Goal: Contribute content: Contribute content

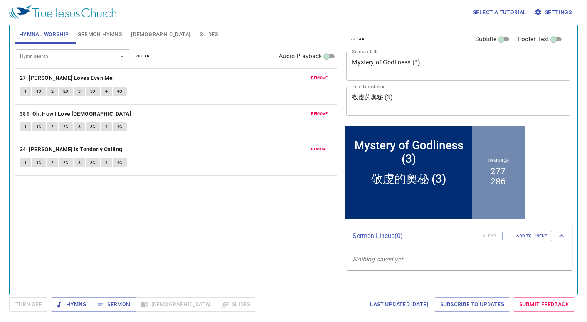
click at [316, 79] on span "remove" at bounding box center [319, 77] width 17 height 7
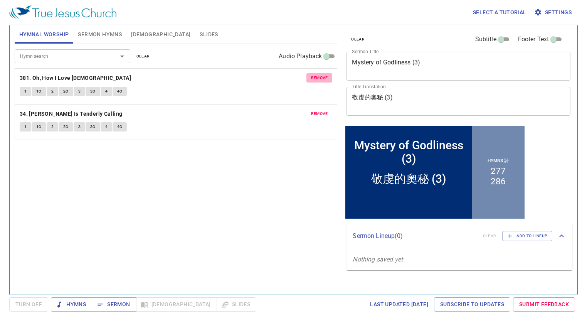
click at [316, 79] on span "remove" at bounding box center [319, 77] width 17 height 7
click at [316, 110] on span "remove" at bounding box center [319, 113] width 17 height 7
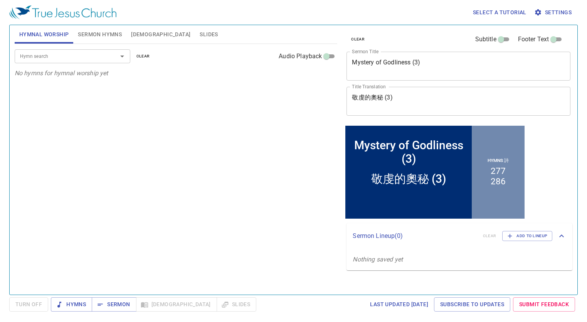
click at [116, 58] on div at bounding box center [117, 56] width 20 height 11
type input "191"
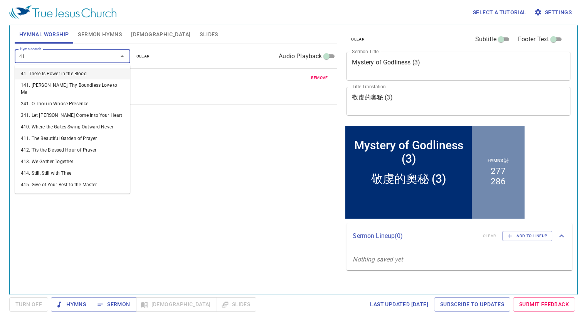
type input "415"
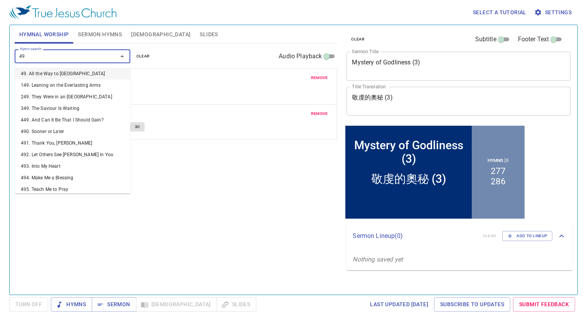
type input "497"
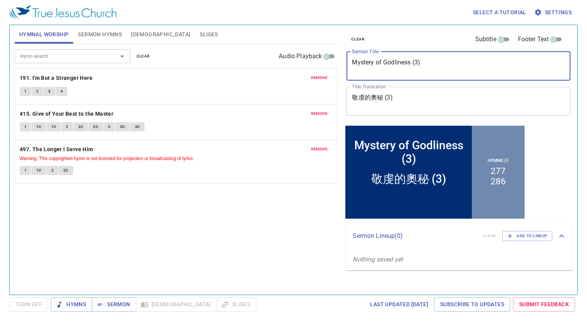
drag, startPoint x: 428, startPoint y: 66, endPoint x: 348, endPoint y: 63, distance: 79.9
click at [348, 63] on div "Mystery of Godliness (3) x Sermon Title" at bounding box center [458, 66] width 224 height 29
paste textarea "嘗嘗主[PERSON_NAME]的滋味 Taste and See that the LORD is Good"
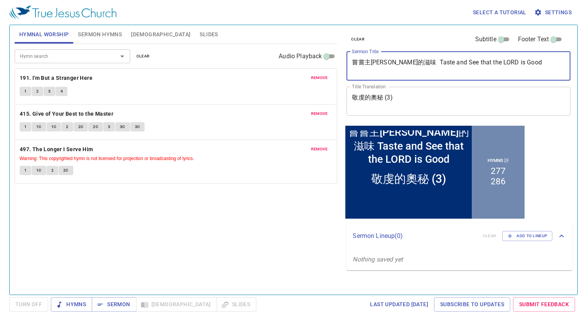
drag, startPoint x: 397, startPoint y: 63, endPoint x: 349, endPoint y: 60, distance: 47.5
click at [349, 60] on div "嘗嘗主[PERSON_NAME]的滋味 Taste and See that the LORD is Good x Sermon Title" at bounding box center [458, 66] width 224 height 29
type textarea "嘗嘗主[PERSON_NAME]的滋味 Taste and See that the LORD is Good"
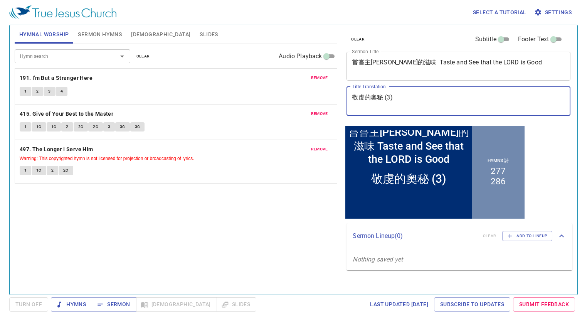
drag, startPoint x: 403, startPoint y: 95, endPoint x: 346, endPoint y: 92, distance: 56.7
click at [346, 92] on div "clear Subtitle Footer Text Sermon Title 嘗嘗主恩的滋味 Taste and See that the LORD is …" at bounding box center [457, 74] width 229 height 99
paste textarea "嘗嘗主恩的滋味"
type textarea "嘗嘗主恩的滋味"
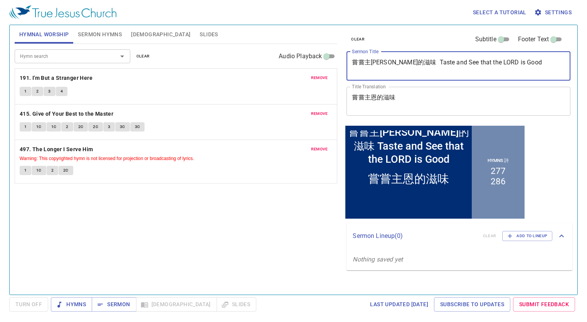
drag, startPoint x: 399, startPoint y: 67, endPoint x: 347, endPoint y: 68, distance: 51.7
click at [347, 68] on div "嘗嘗主[PERSON_NAME]的滋味 Taste and See that the LORD is Good x Sermon Title" at bounding box center [458, 66] width 224 height 29
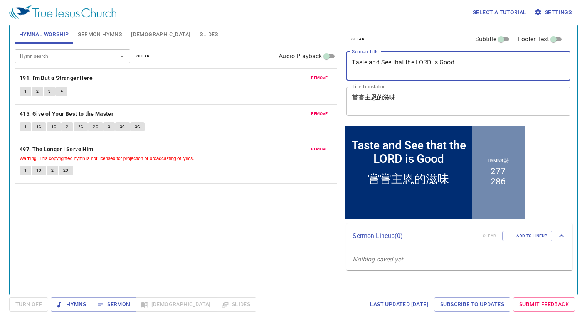
type textarea "Taste and See that the LORD is Good"
click at [87, 34] on span "Sermon Hymns" at bounding box center [100, 35] width 44 height 10
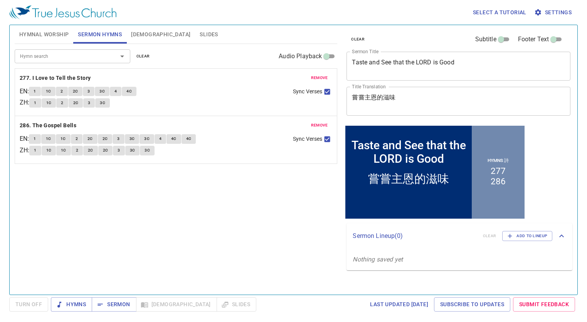
click at [324, 77] on span "remove" at bounding box center [319, 77] width 17 height 7
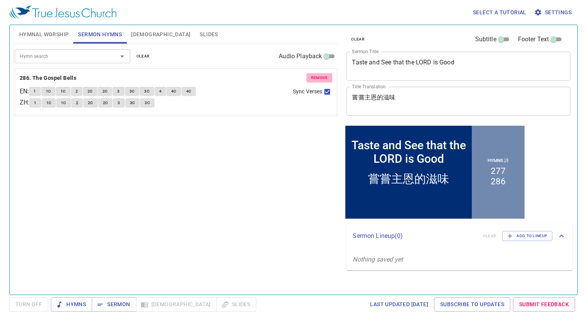
click at [324, 77] on span "remove" at bounding box center [319, 77] width 17 height 7
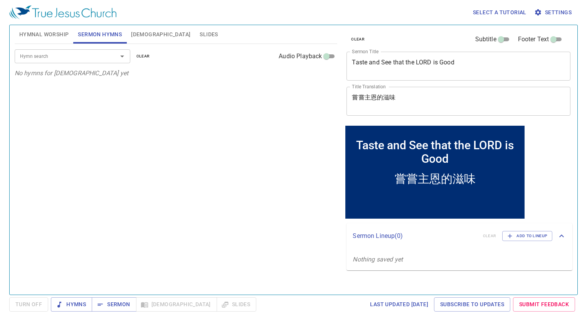
click at [98, 59] on input "Hymn search" at bounding box center [61, 56] width 88 height 9
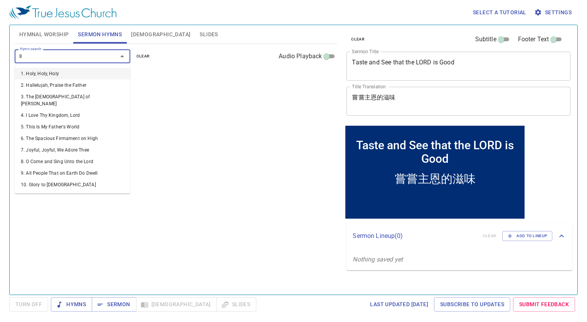
type input "89"
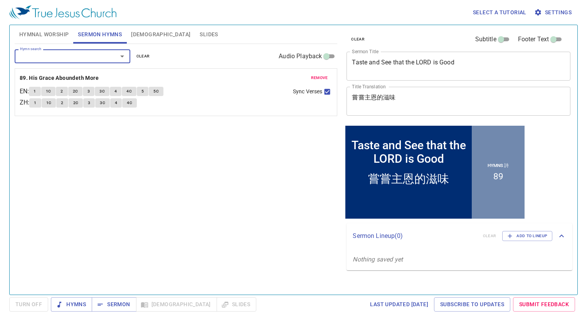
click at [45, 33] on span "Hymnal Worship" at bounding box center [44, 35] width 50 height 10
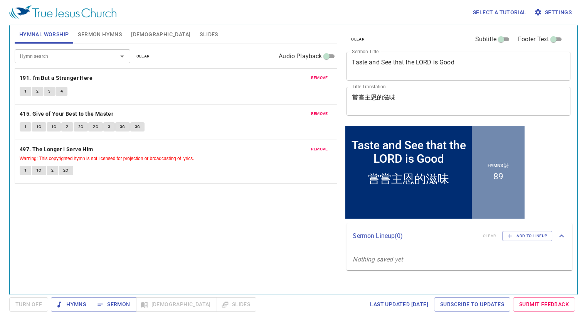
click at [118, 28] on button "Sermon Hymns" at bounding box center [99, 34] width 53 height 18
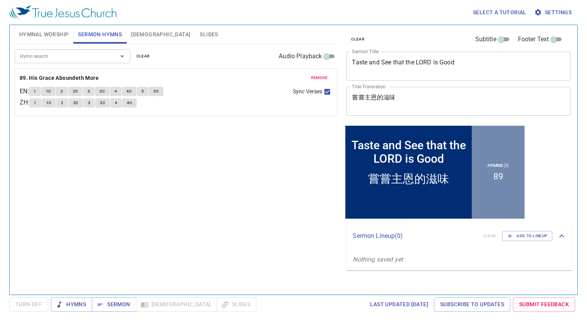
click at [45, 34] on span "Hymnal Worship" at bounding box center [44, 35] width 50 height 10
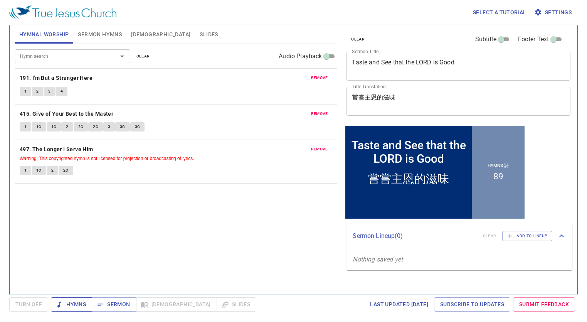
click at [72, 304] on span "Hymns" at bounding box center [71, 304] width 29 height 10
click at [88, 80] on b "191. I'm But a Stranger Here" at bounding box center [56, 78] width 73 height 10
click at [28, 94] on button "1" at bounding box center [26, 91] width 12 height 9
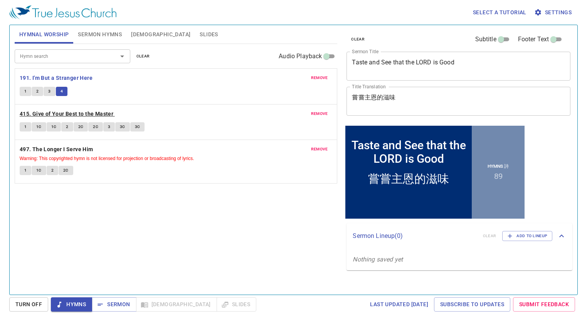
click at [36, 113] on b "415. Give of Your Best to the Master" at bounding box center [67, 114] width 94 height 10
click at [25, 126] on span "1" at bounding box center [25, 126] width 2 height 7
